Goal: Check status: Check status

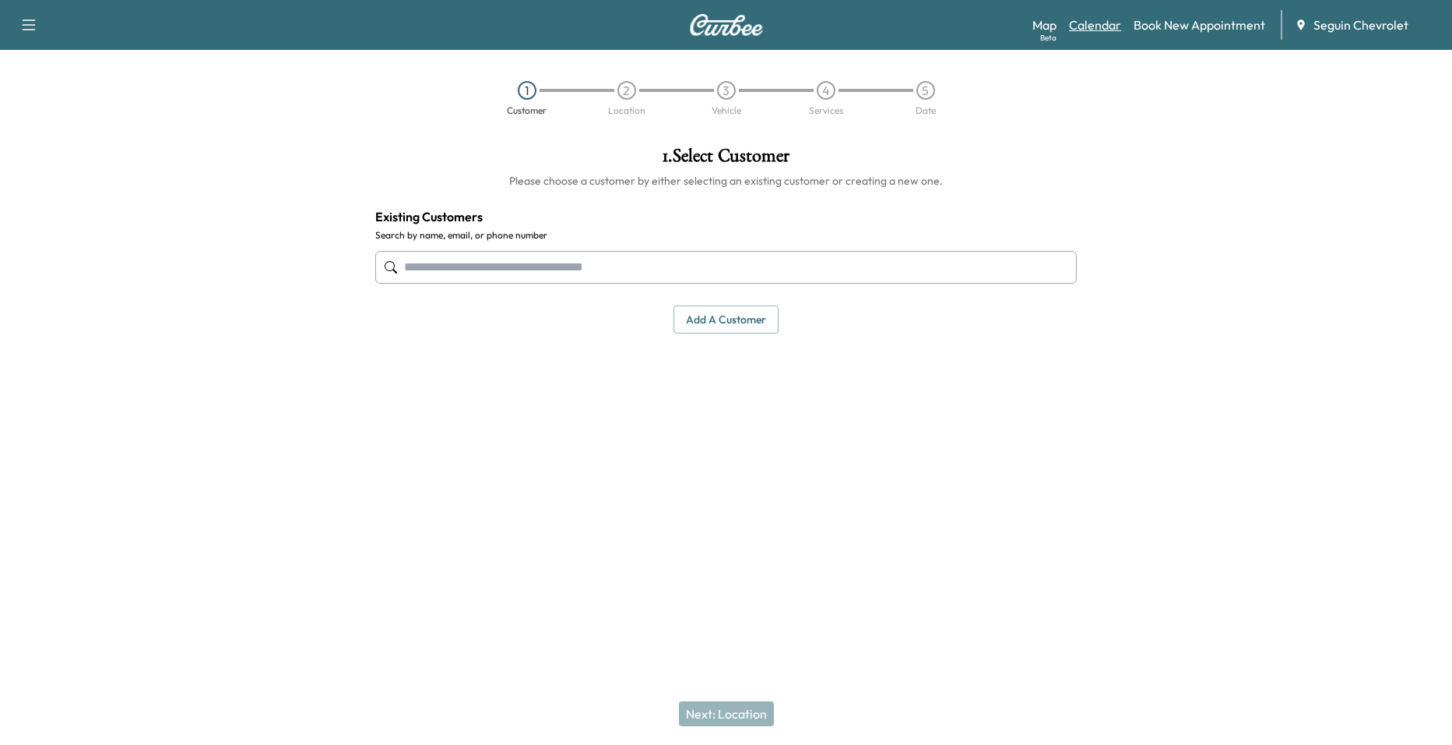
click at [1110, 24] on link "Calendar" at bounding box center [1095, 25] width 52 height 19
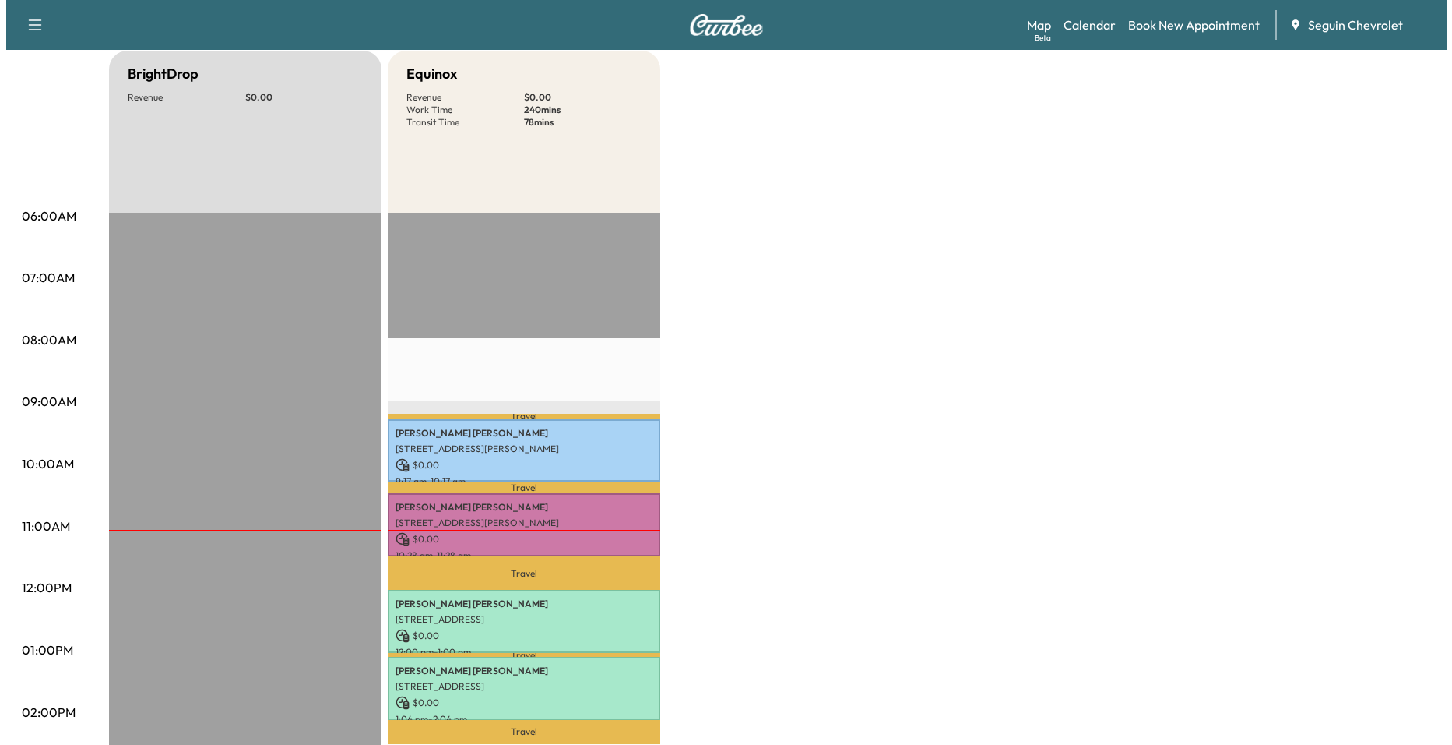
scroll to position [156, 0]
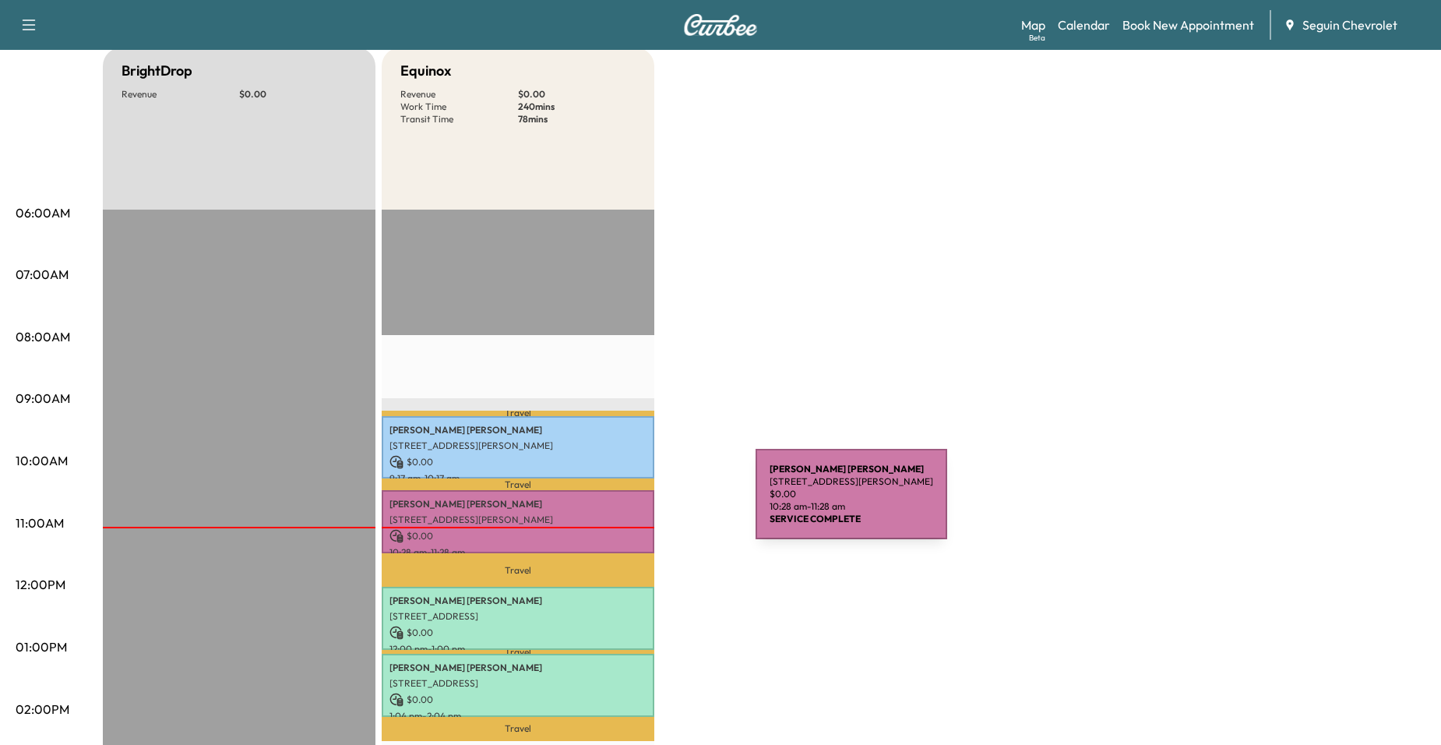
click at [628, 506] on p "[PERSON_NAME]" at bounding box center [517, 504] width 257 height 12
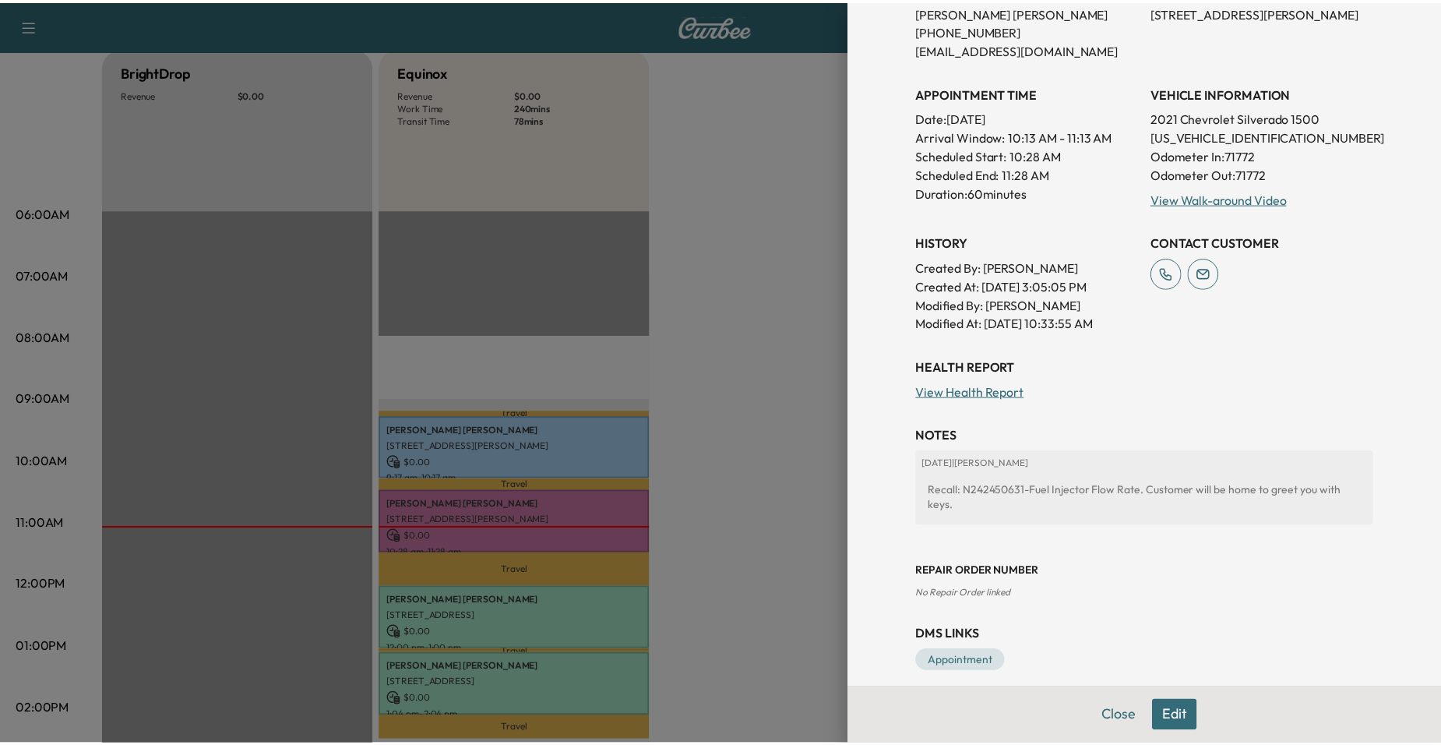
scroll to position [240, 0]
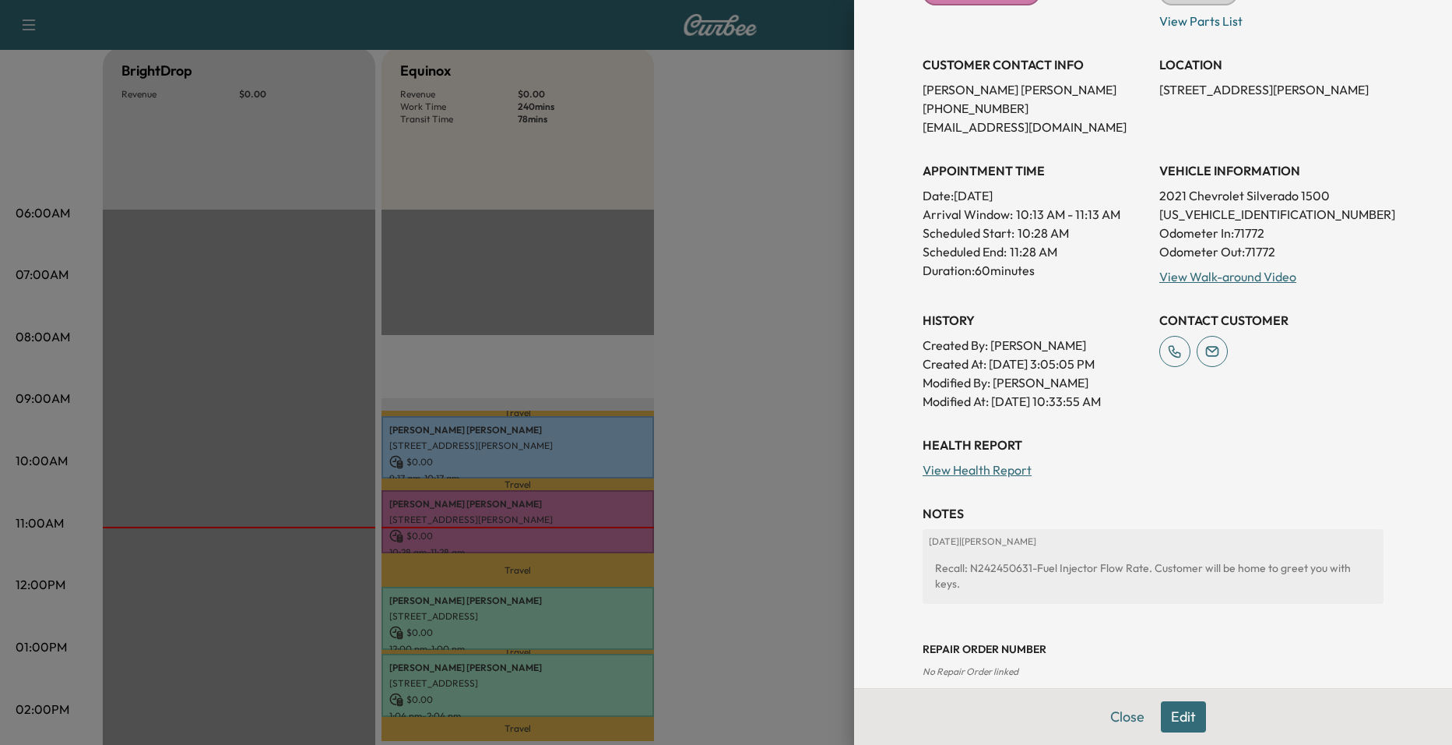
click at [682, 452] on div at bounding box center [726, 372] width 1452 height 745
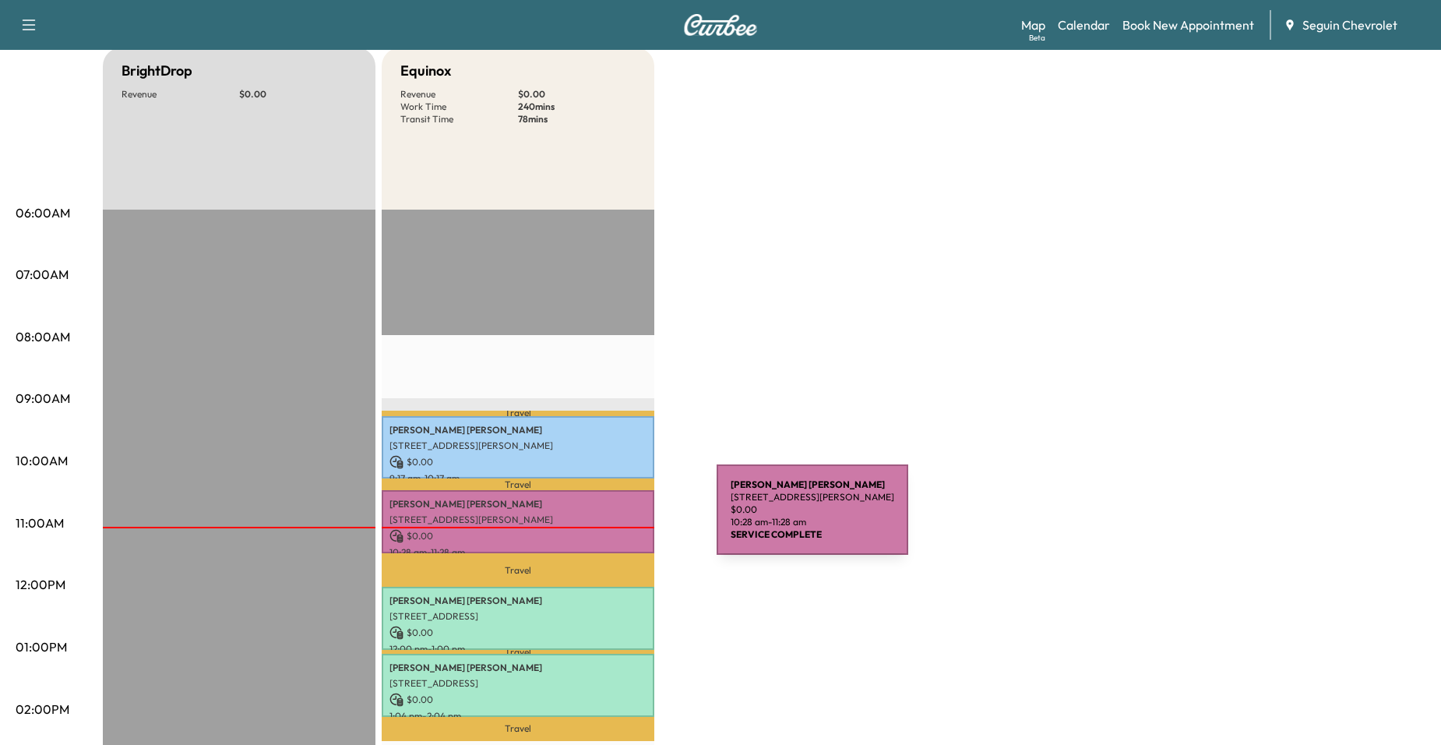
click at [600, 519] on p "[STREET_ADDRESS][PERSON_NAME]" at bounding box center [517, 519] width 257 height 12
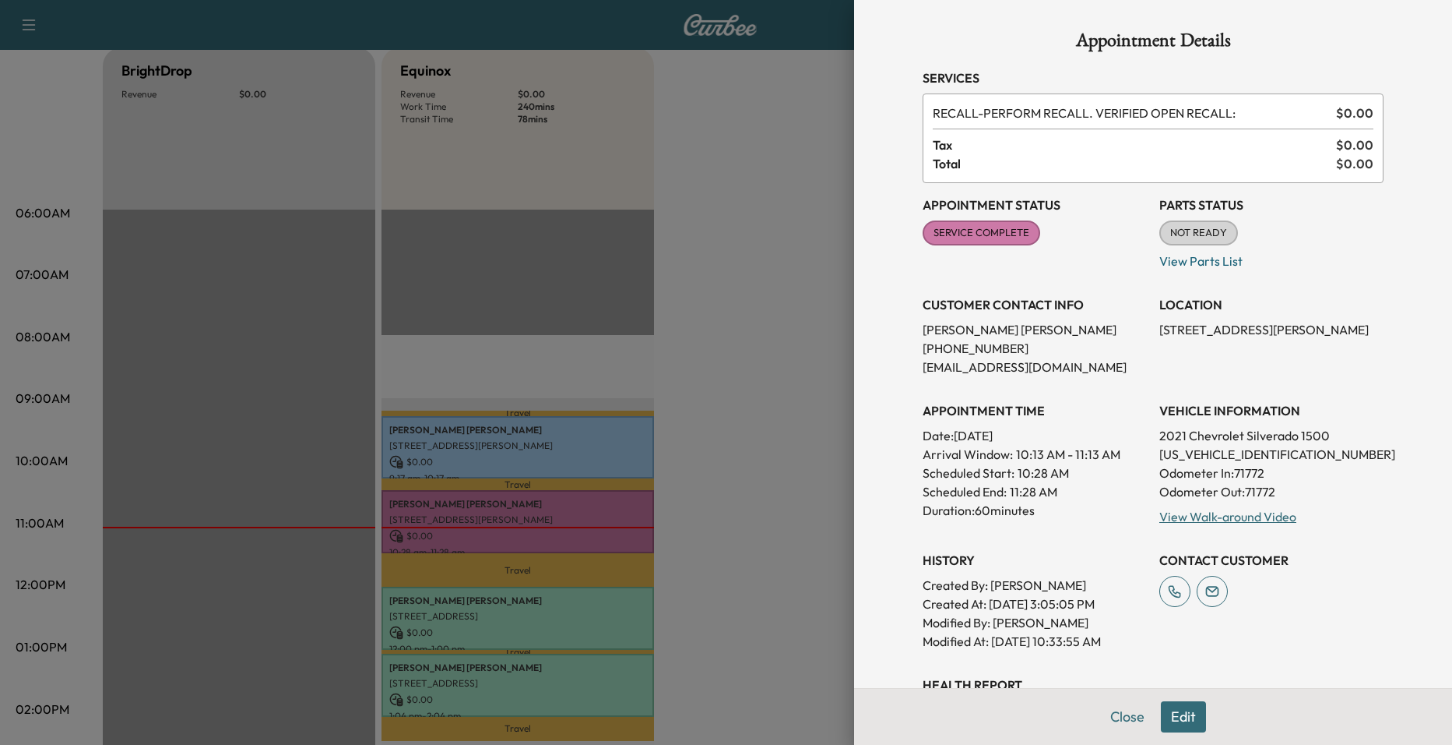
click at [684, 479] on div at bounding box center [726, 372] width 1452 height 745
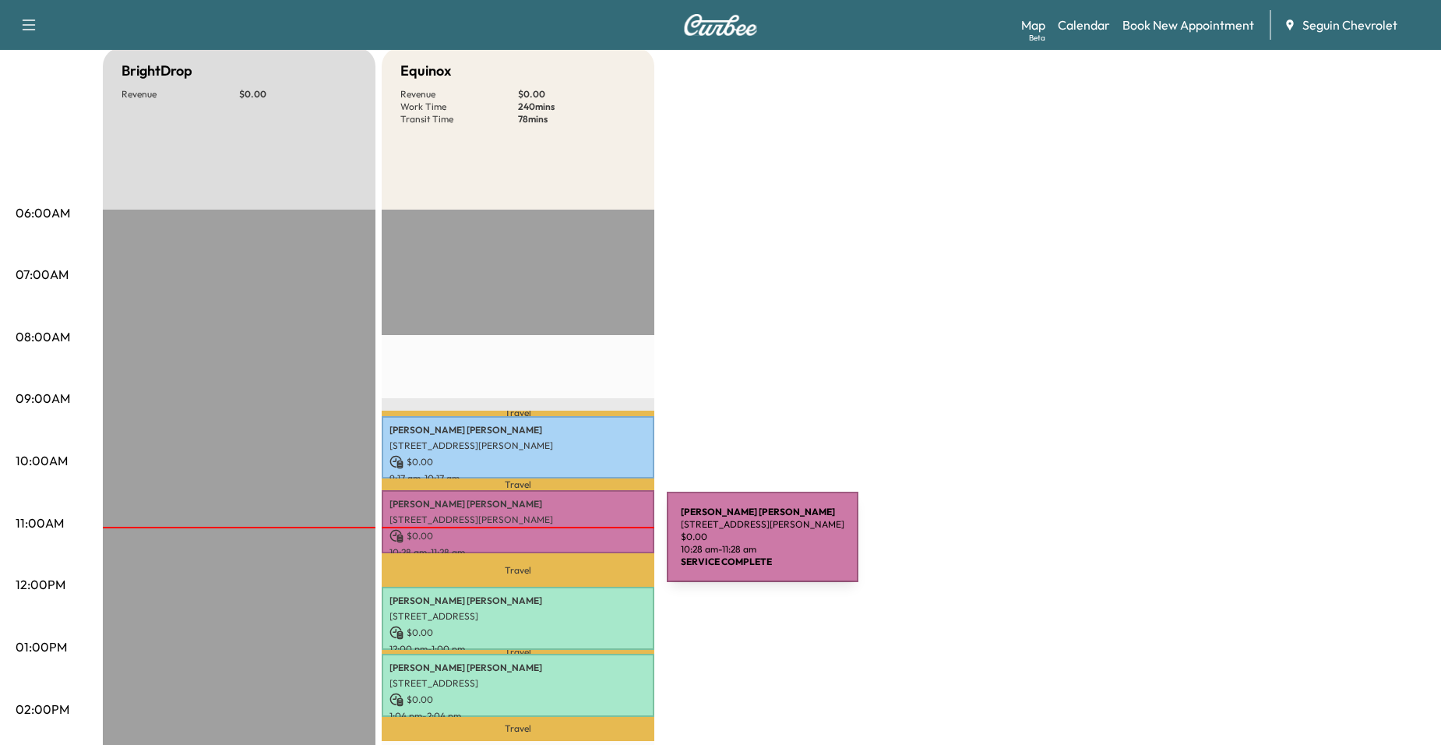
click at [550, 546] on p "10:28 am - 11:28 am" at bounding box center [517, 552] width 257 height 12
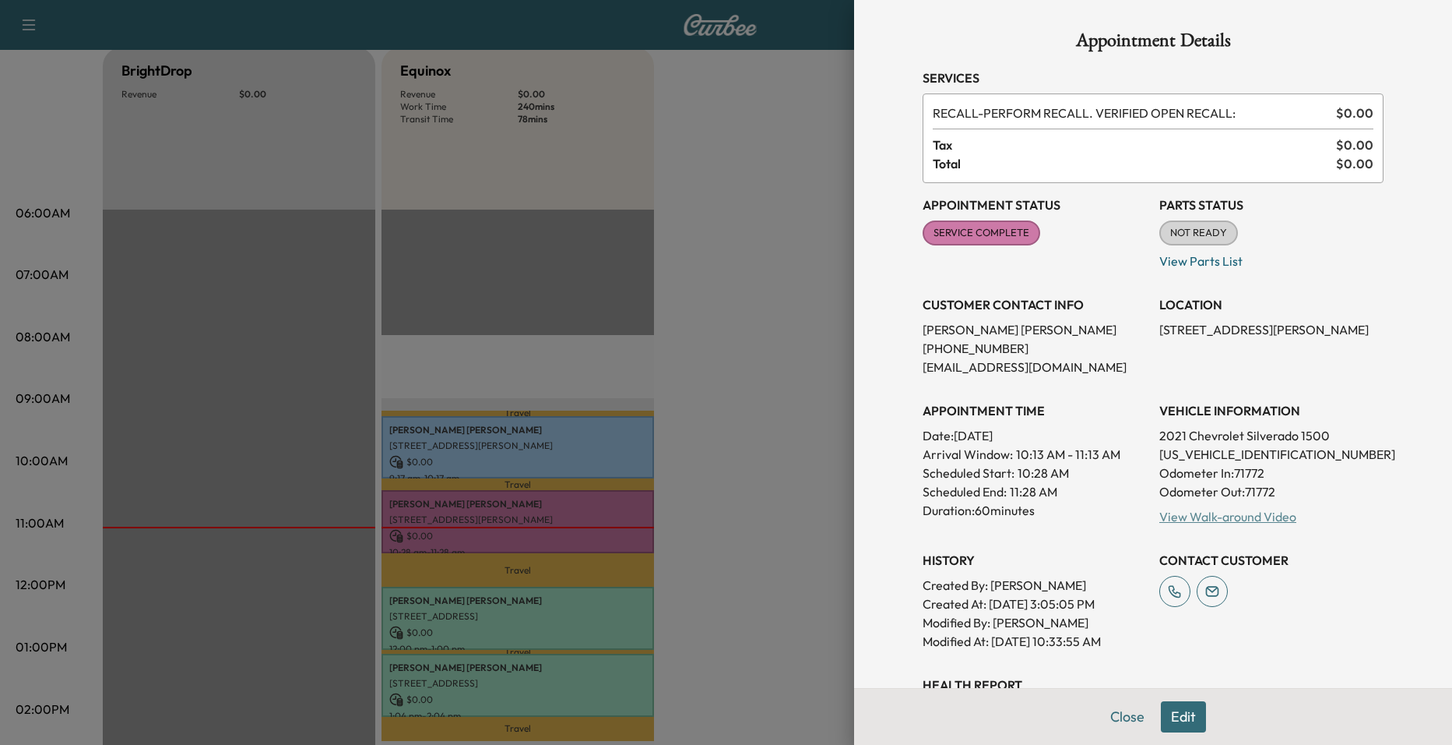
click at [1245, 516] on link "View Walk-around Video" at bounding box center [1228, 517] width 137 height 16
click at [395, 234] on div at bounding box center [726, 372] width 1452 height 745
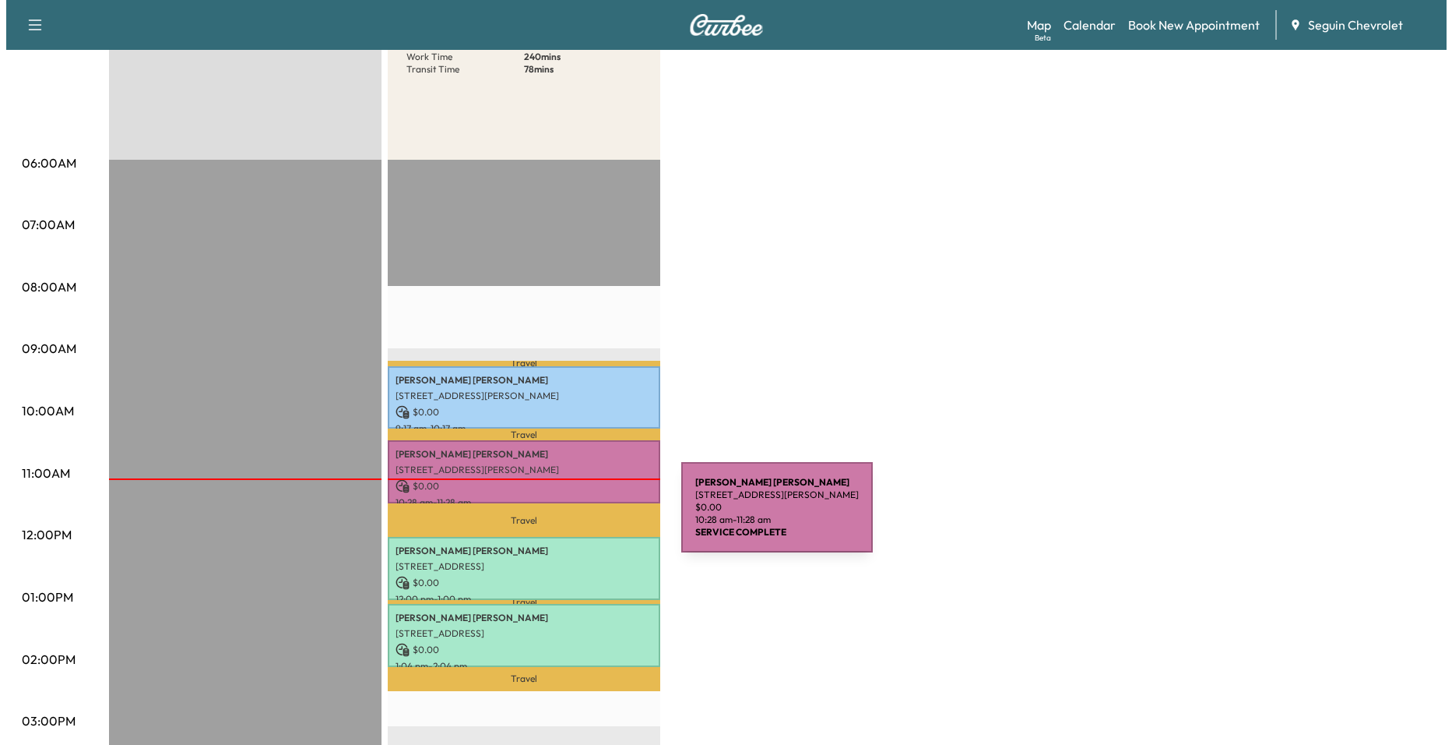
scroll to position [234, 0]
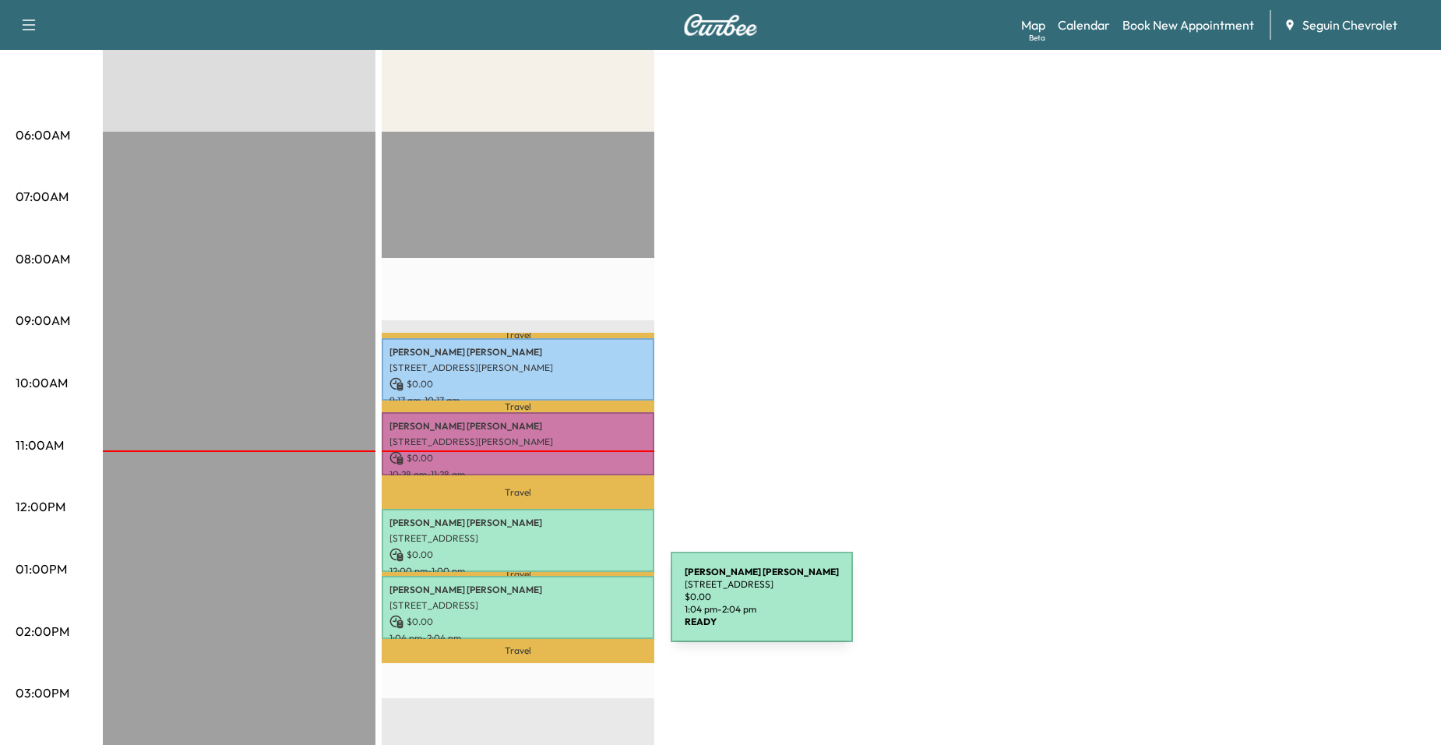
click at [554, 606] on p "[STREET_ADDRESS]" at bounding box center [517, 605] width 257 height 12
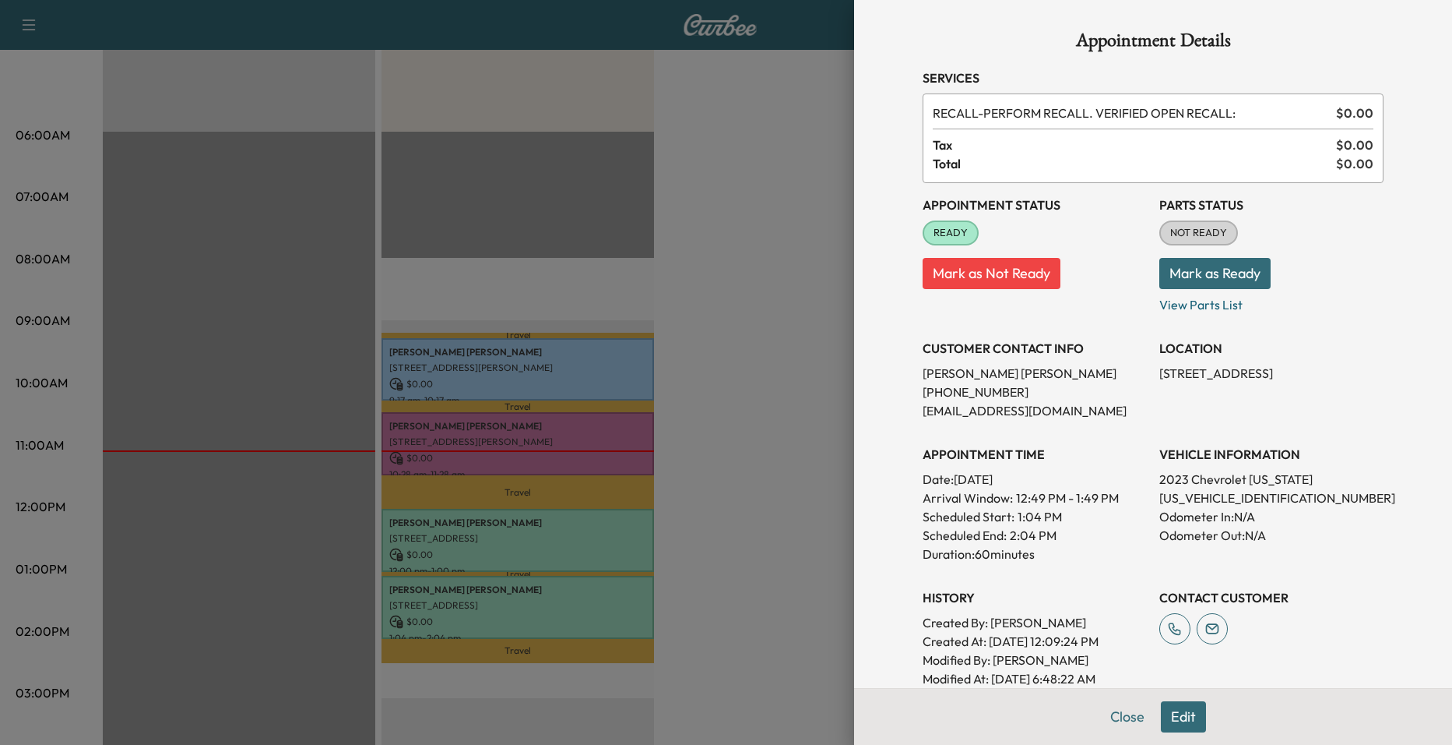
click at [643, 491] on div at bounding box center [726, 372] width 1452 height 745
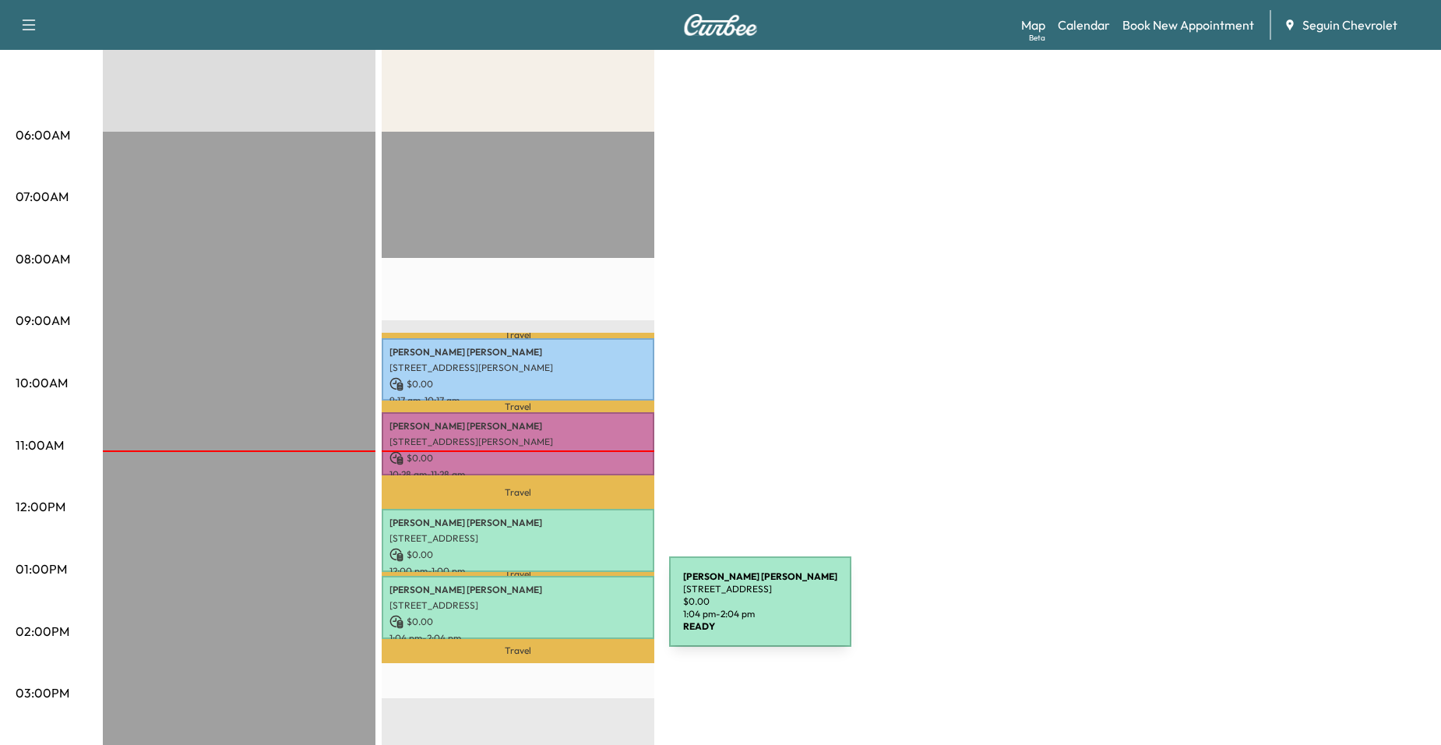
click at [552, 614] on p "$ 0.00" at bounding box center [517, 621] width 257 height 14
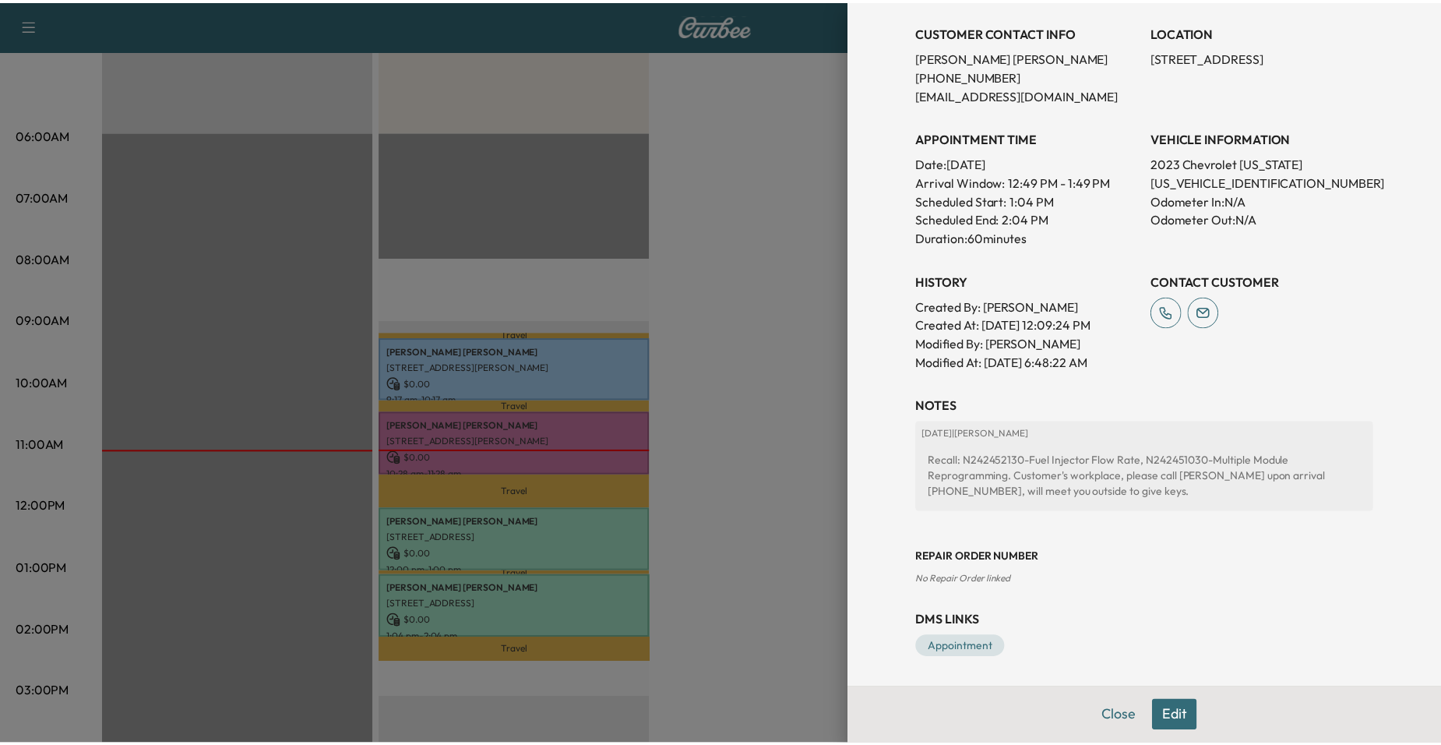
scroll to position [318, 0]
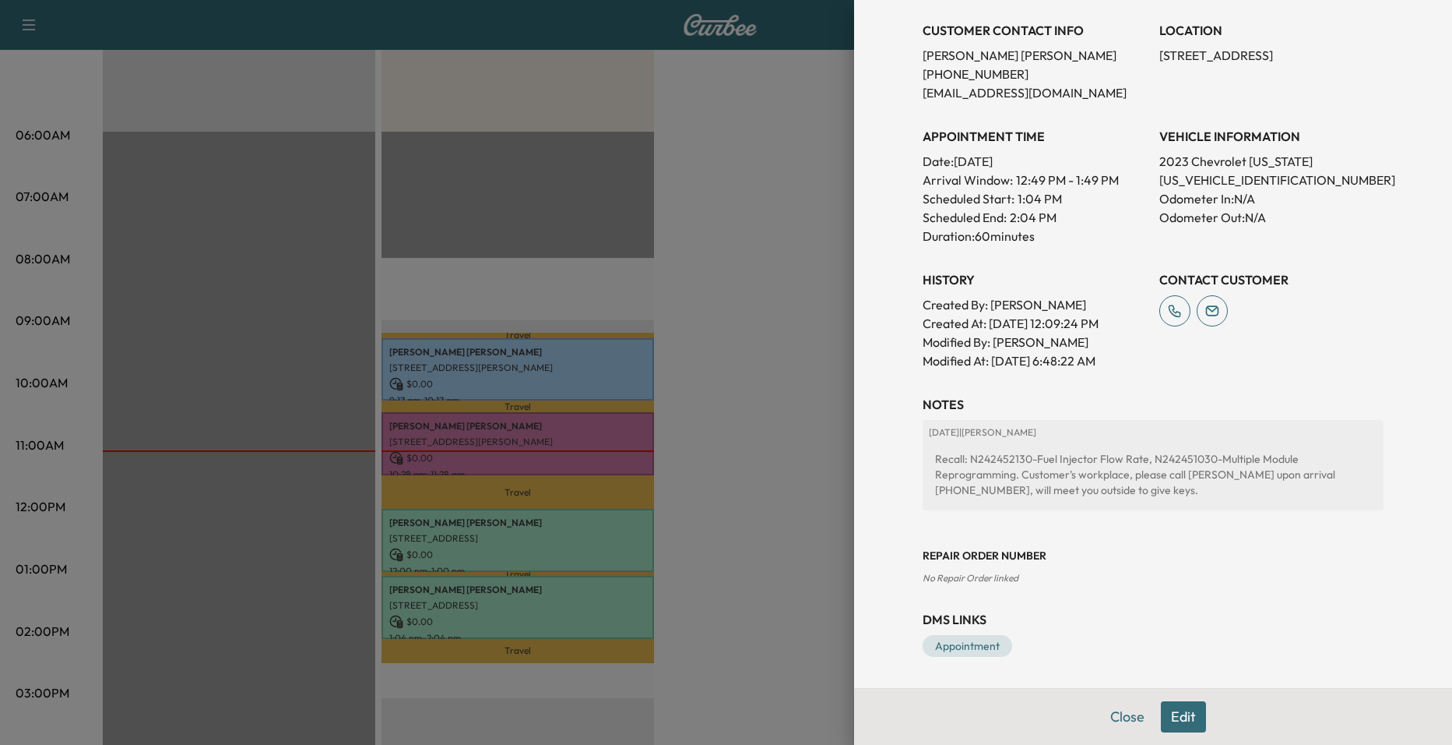
click at [714, 506] on div at bounding box center [726, 372] width 1452 height 745
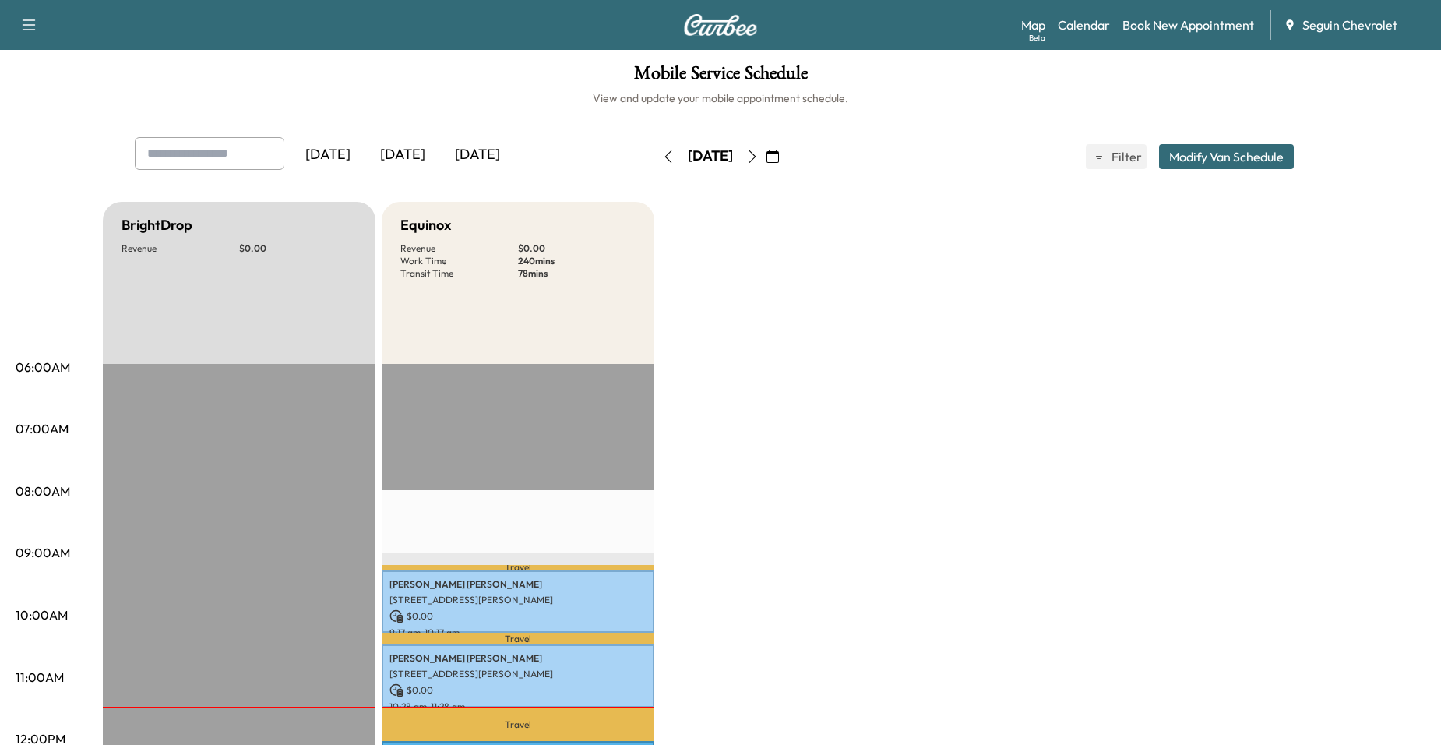
scroll to position [0, 0]
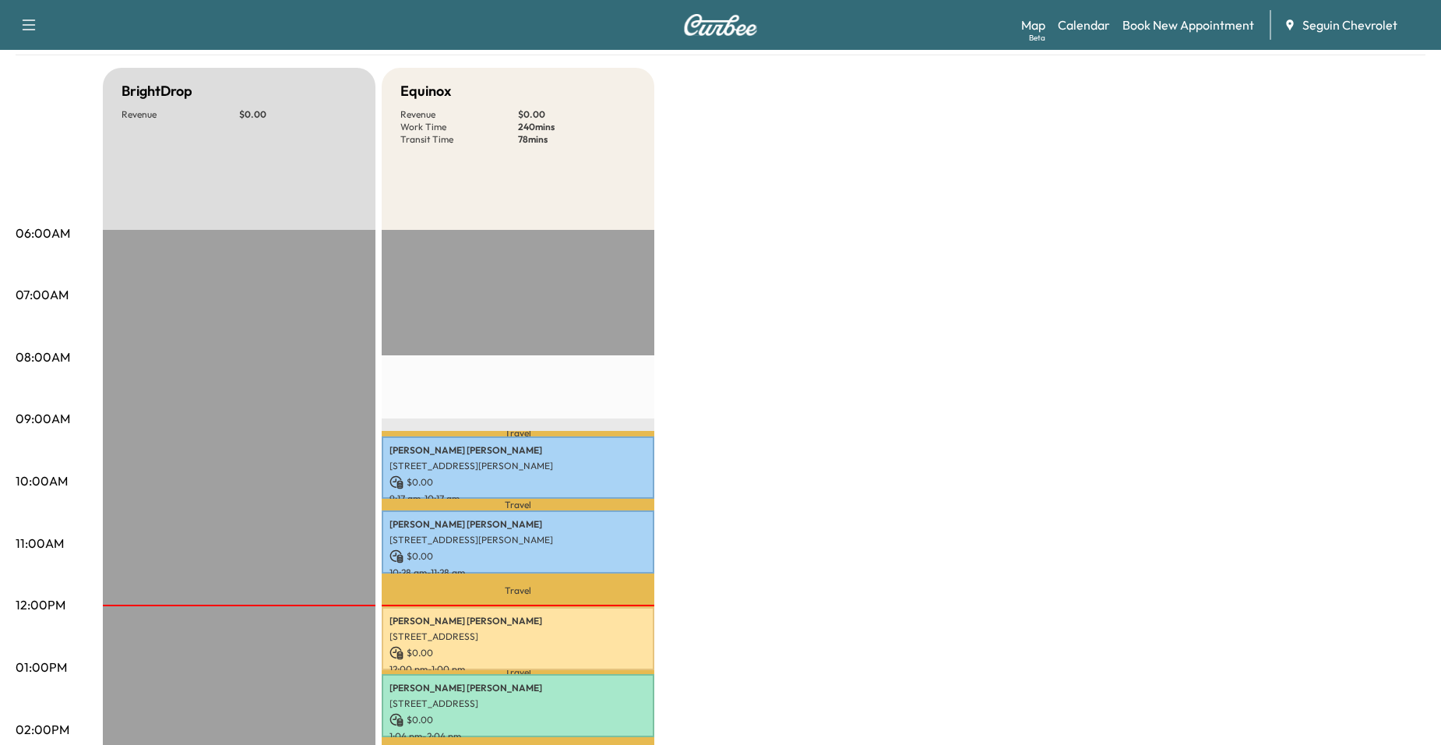
scroll to position [78, 0]
